Goal: Find specific fact: Find specific fact

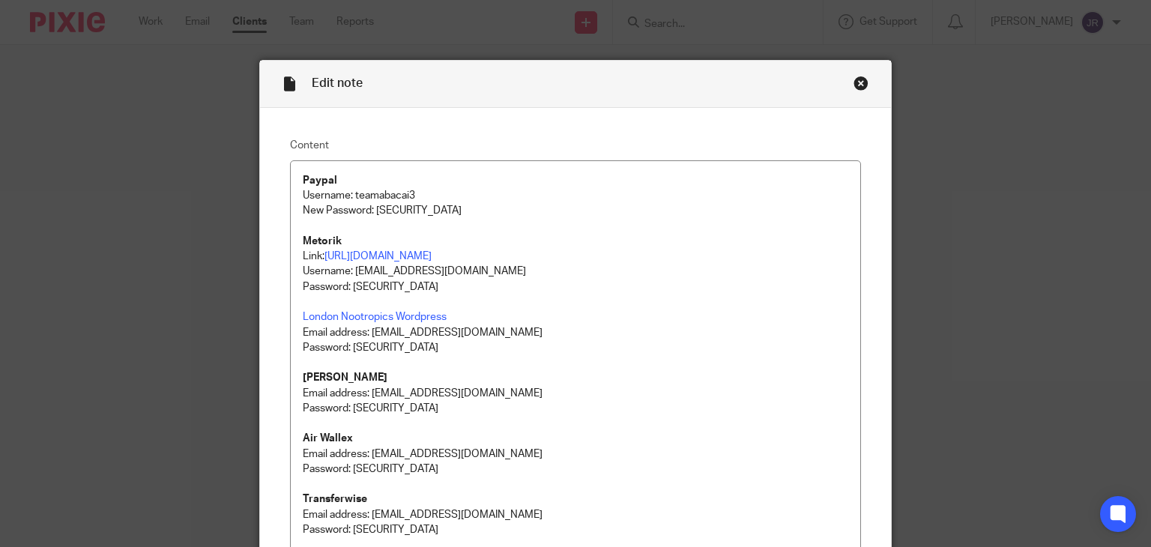
click at [713, 25] on div "Edit note Content Paypal Username: teamabacai3 New Password: xpWFUT6!JFTf4pd1 M…" at bounding box center [575, 273] width 1151 height 547
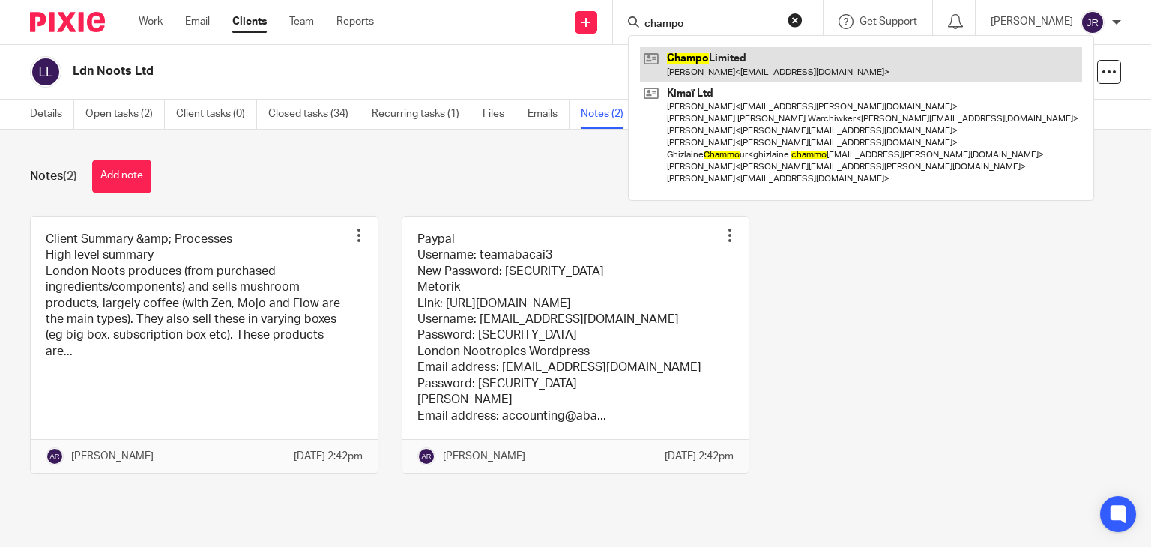
type input "champo"
click at [715, 70] on link at bounding box center [861, 64] width 442 height 34
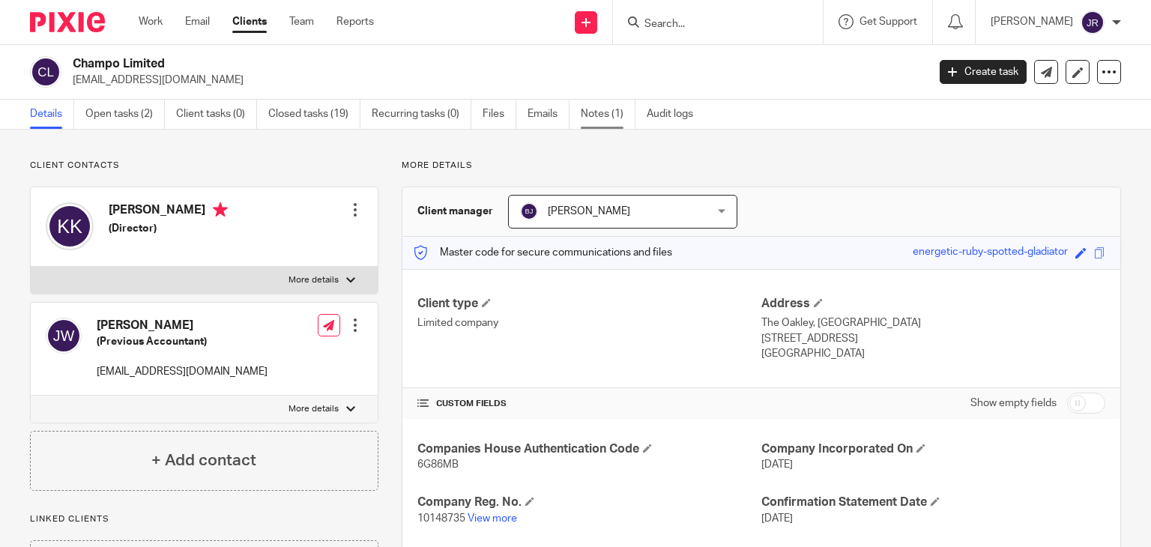
click at [604, 104] on link "Notes (1)" at bounding box center [608, 114] width 55 height 29
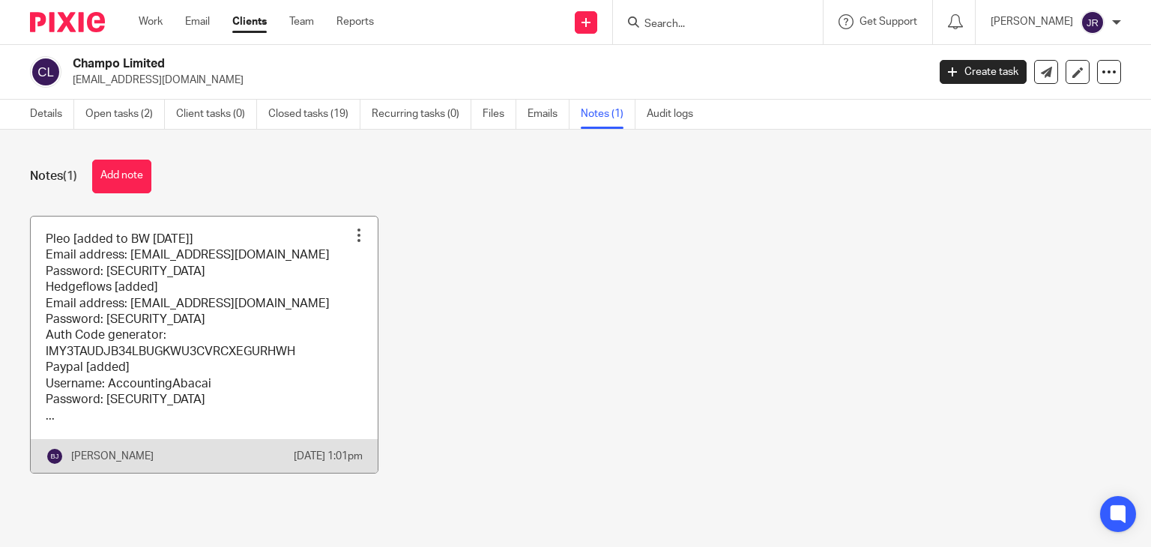
click at [249, 334] on link at bounding box center [204, 344] width 347 height 256
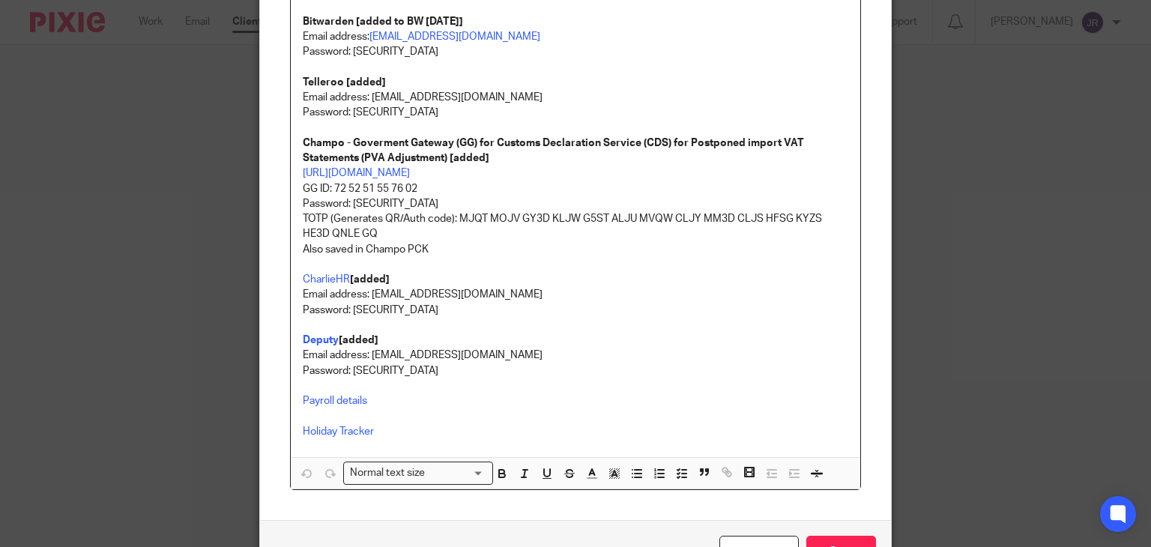
scroll to position [524, 0]
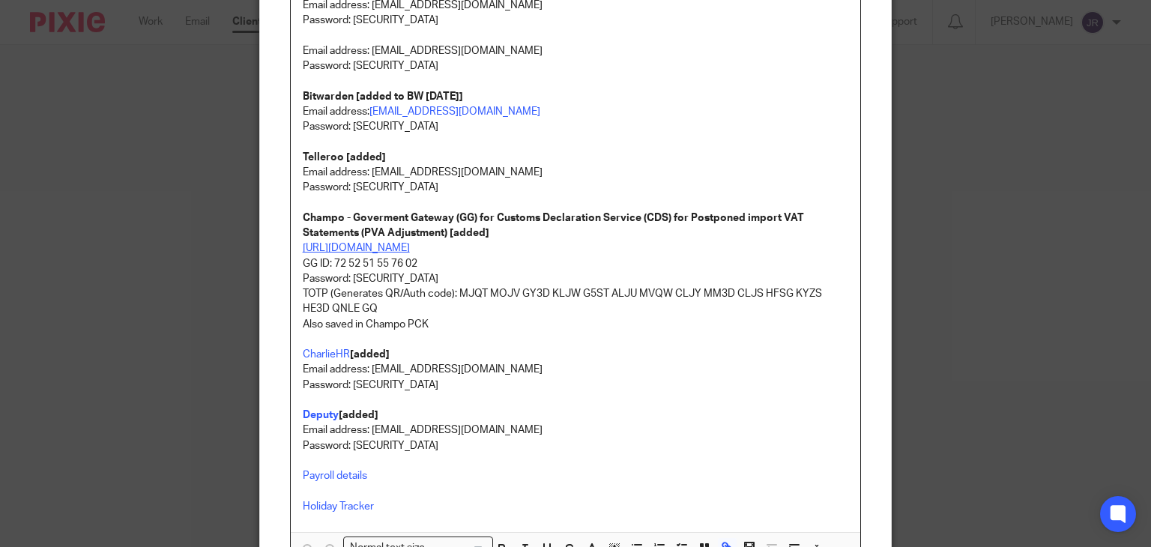
click at [410, 250] on link "https://www.tax.service.gov.uk/customs/documents/postponed-vat" at bounding box center [356, 248] width 107 height 10
click at [410, 249] on link "https://www.tax.service.gov.uk/customs/documents/postponed-vat" at bounding box center [356, 248] width 107 height 10
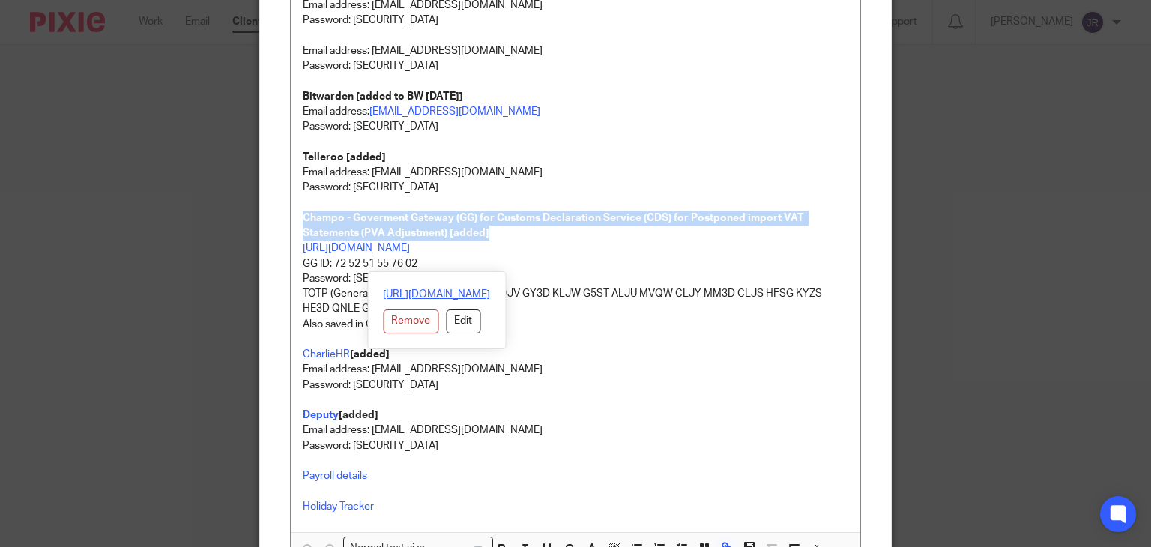
click at [421, 296] on link "https://www.tax.service.gov.uk/customs/documents/postponed-vat" at bounding box center [436, 294] width 107 height 15
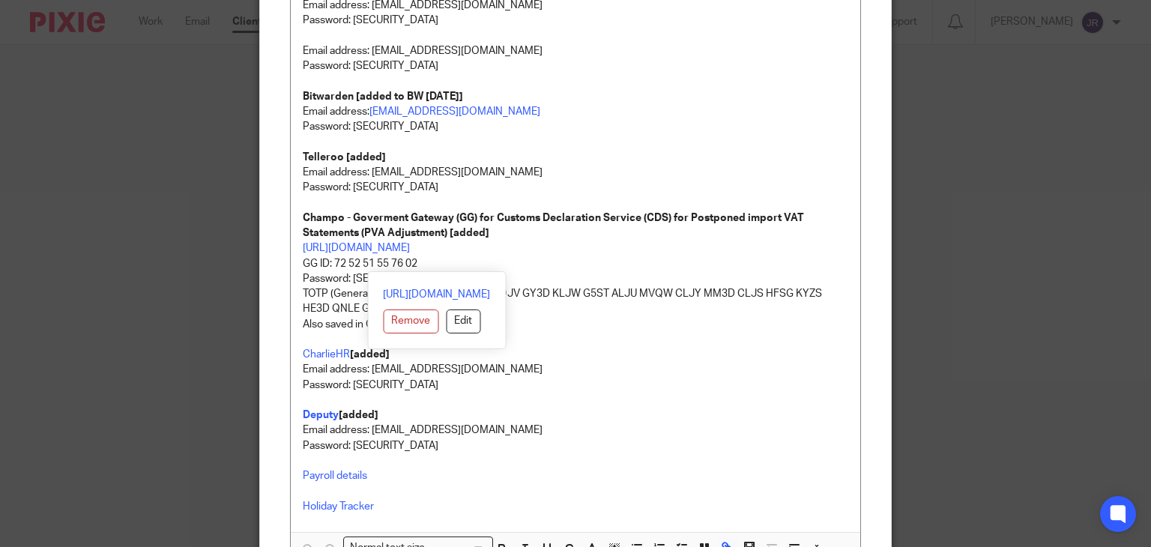
click at [622, 446] on p "Password: 6G&3YKZe6b2Anh" at bounding box center [576, 445] width 546 height 15
drag, startPoint x: 419, startPoint y: 259, endPoint x: 328, endPoint y: 258, distance: 91.4
click at [328, 258] on p "GG ID: 72 52 51 55 76 02" at bounding box center [576, 263] width 546 height 15
copy p "72 52 51 55 76 02"
drag, startPoint x: 446, startPoint y: 279, endPoint x: 348, endPoint y: 273, distance: 98.3
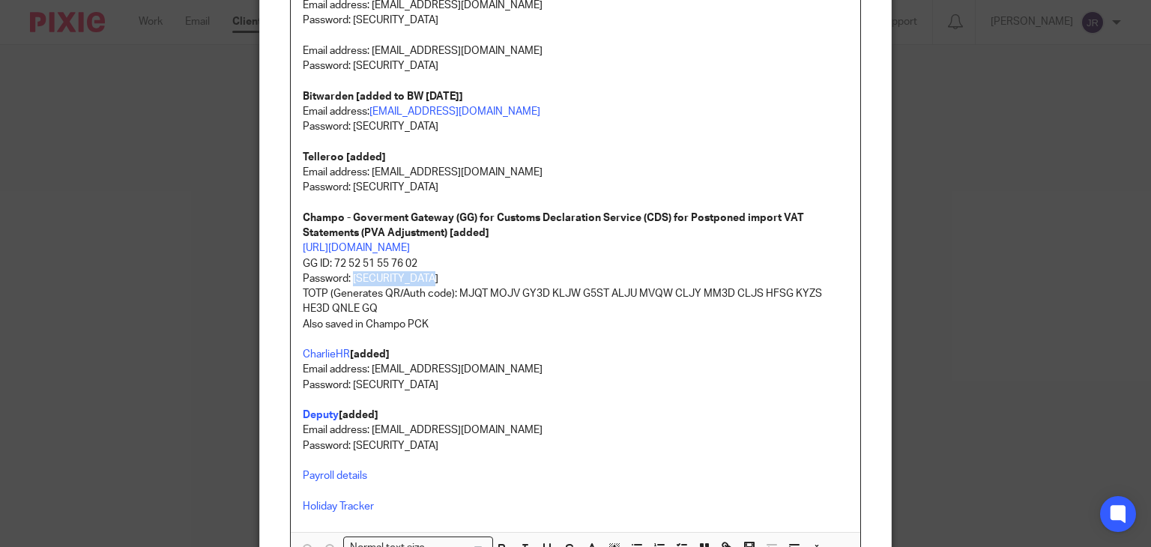
click at [348, 273] on p "Password: BWz%dsk#44pJ98" at bounding box center [576, 278] width 546 height 15
copy p "BWz%dsk#44pJ98"
